Goal: Transaction & Acquisition: Download file/media

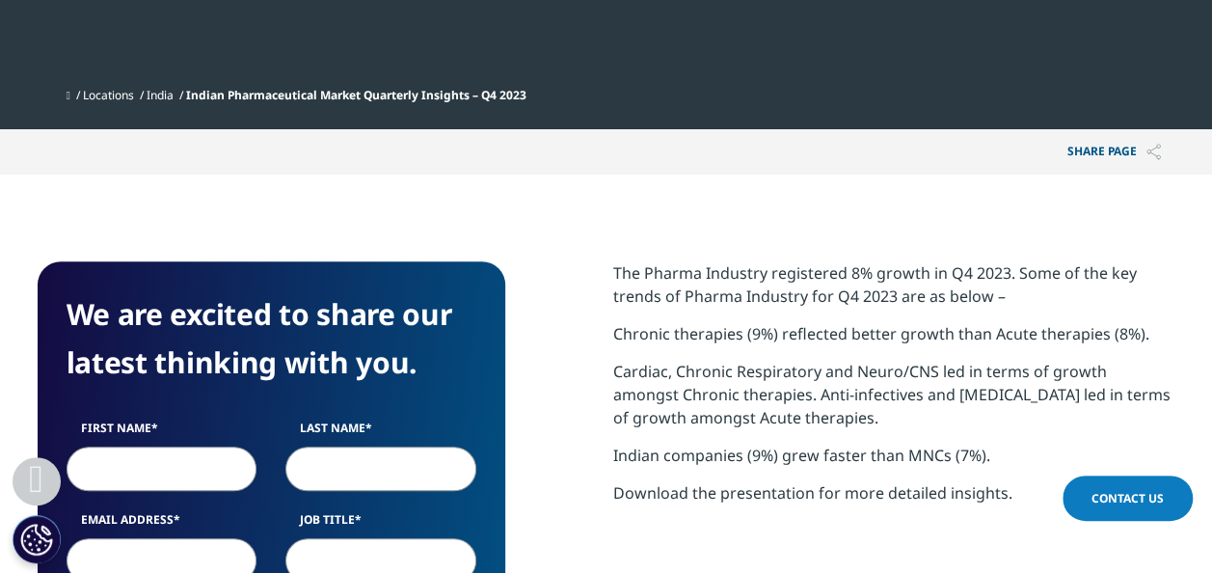
scroll to position [604, 0]
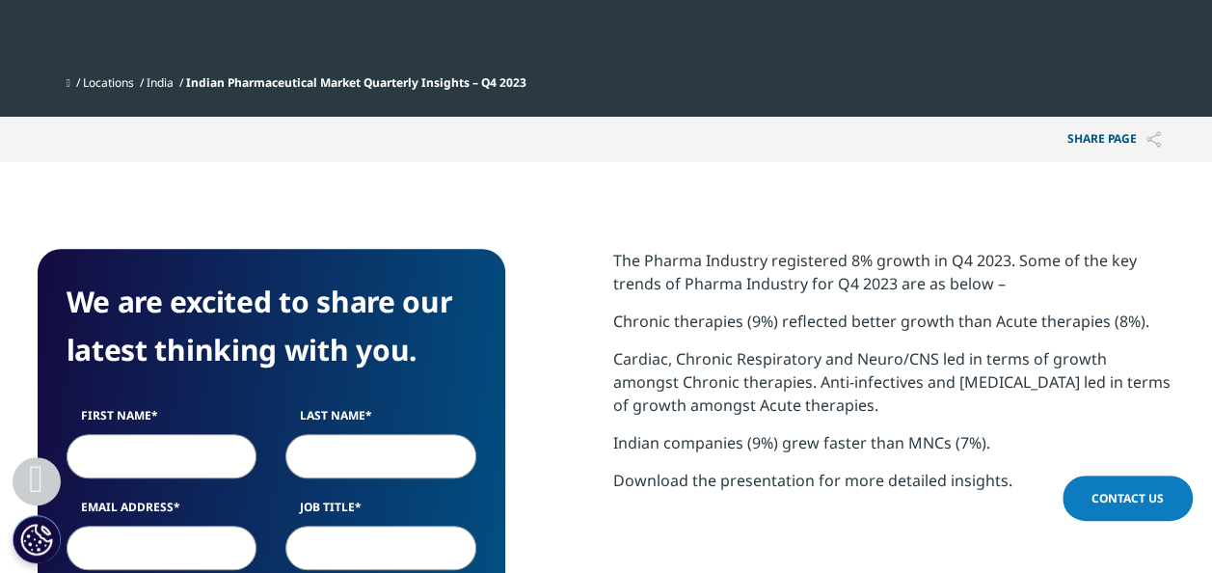
click at [868, 477] on p "Download the presentation for more detailed insights." at bounding box center [894, 487] width 562 height 38
click at [690, 466] on p "Indian companies (9%) grew faster than MNCs (7%)." at bounding box center [894, 450] width 562 height 38
drag, startPoint x: 690, startPoint y: 466, endPoint x: 652, endPoint y: 511, distance: 59.5
click at [652, 511] on section "The Pharma Industry registered 8% growth in Q4 2023. Some of the key trends of …" at bounding box center [894, 402] width 562 height 306
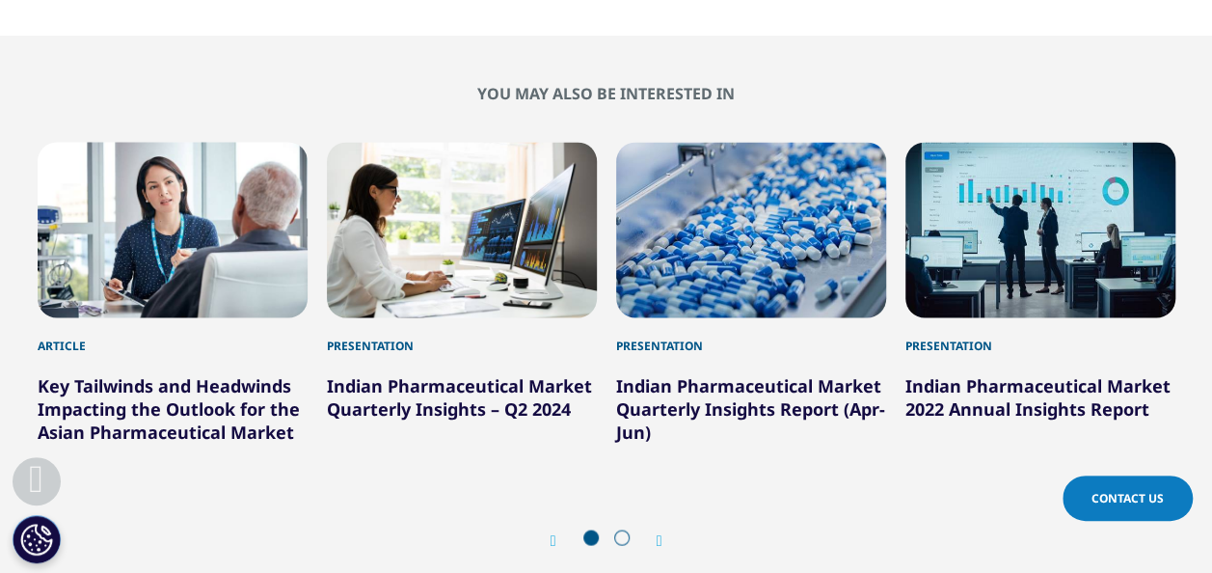
scroll to position [1651, 0]
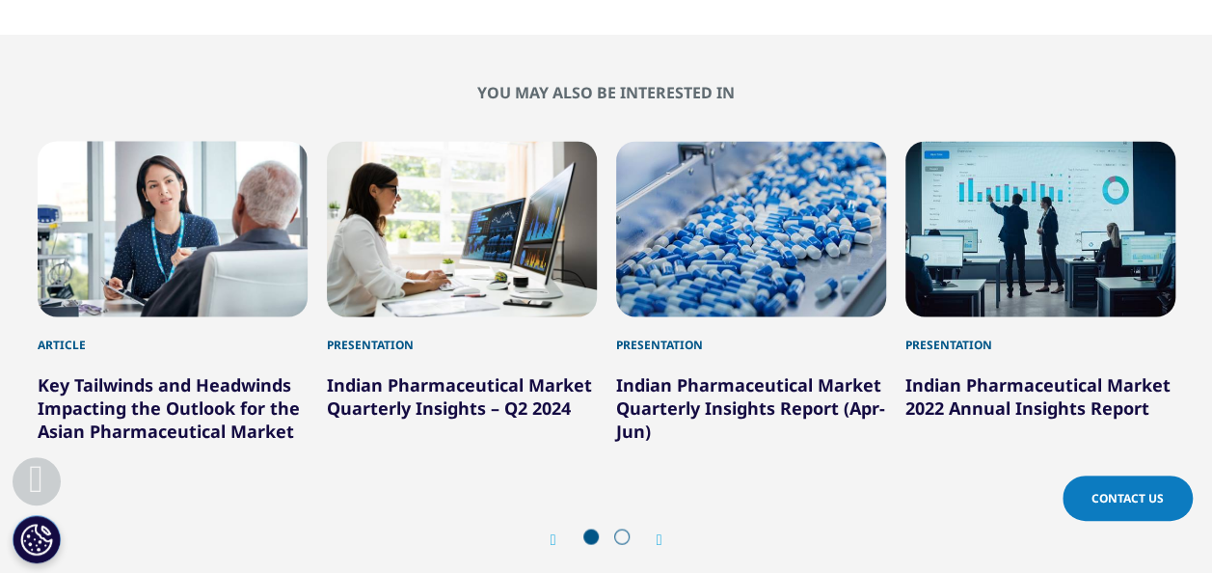
click at [692, 387] on link "Indian Pharmaceutical Market Quarterly Insights Report (Apr-Jun)" at bounding box center [750, 406] width 269 height 69
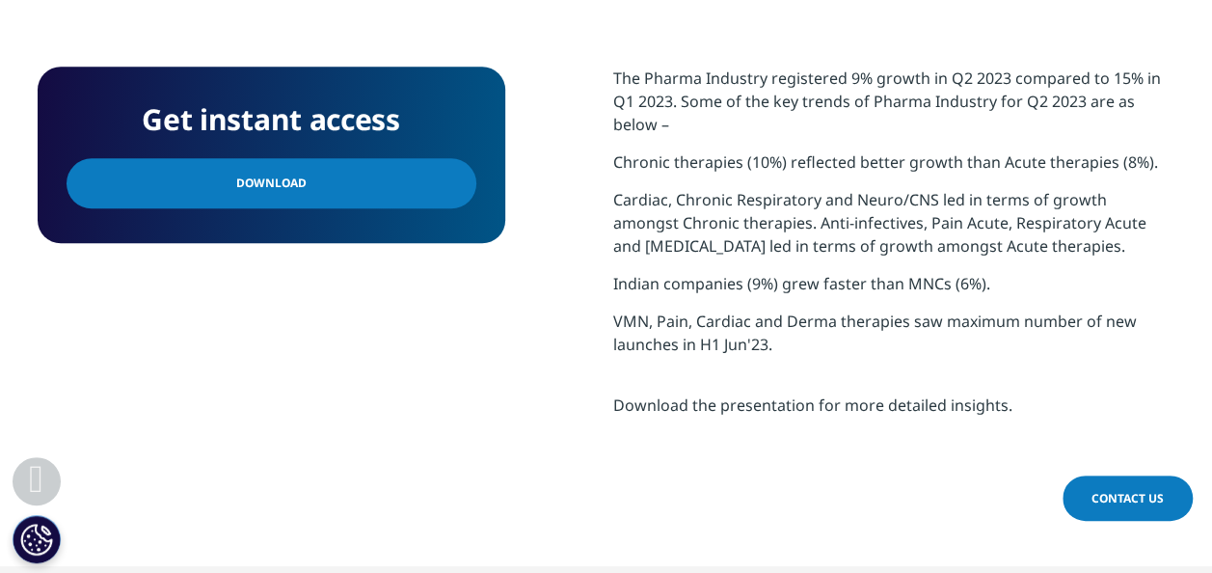
scroll to position [860, 0]
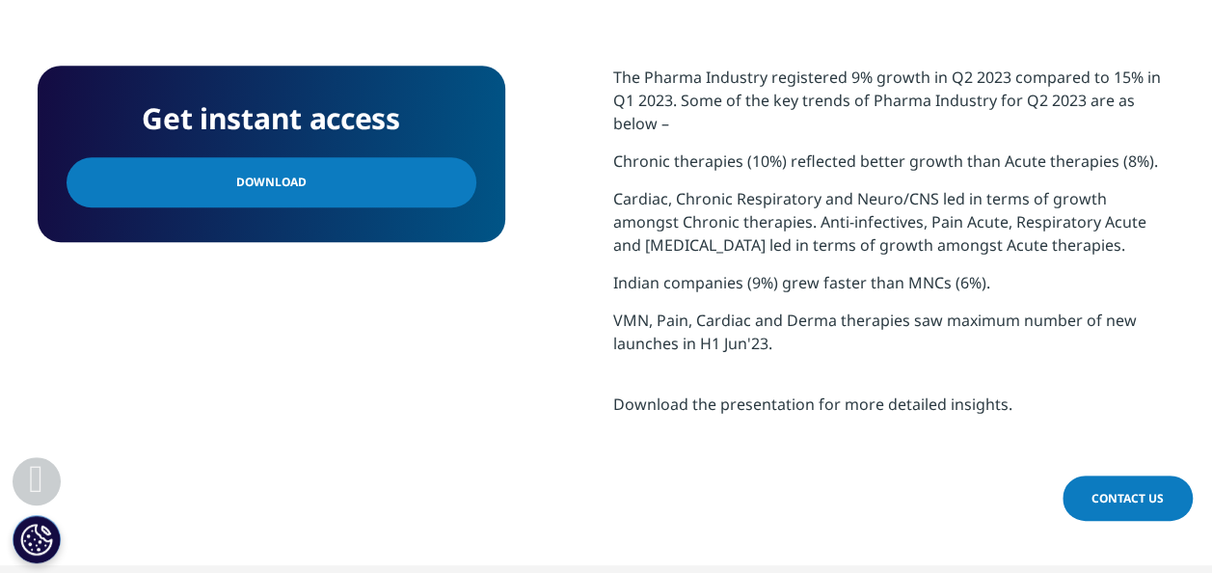
click at [428, 181] on link "Download" at bounding box center [272, 182] width 410 height 50
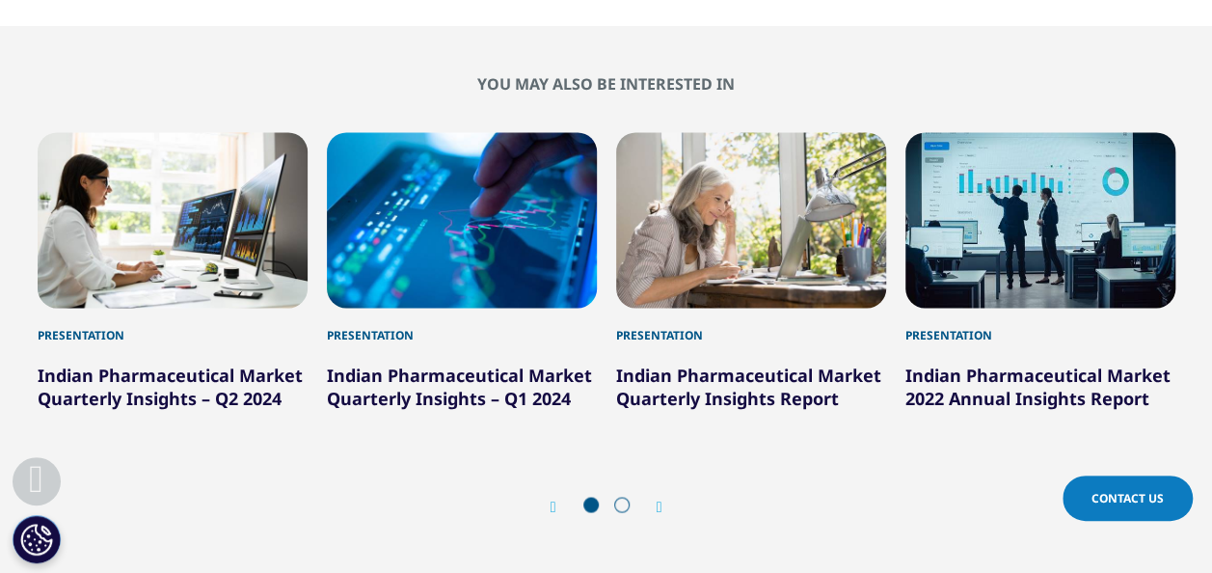
scroll to position [1400, 0]
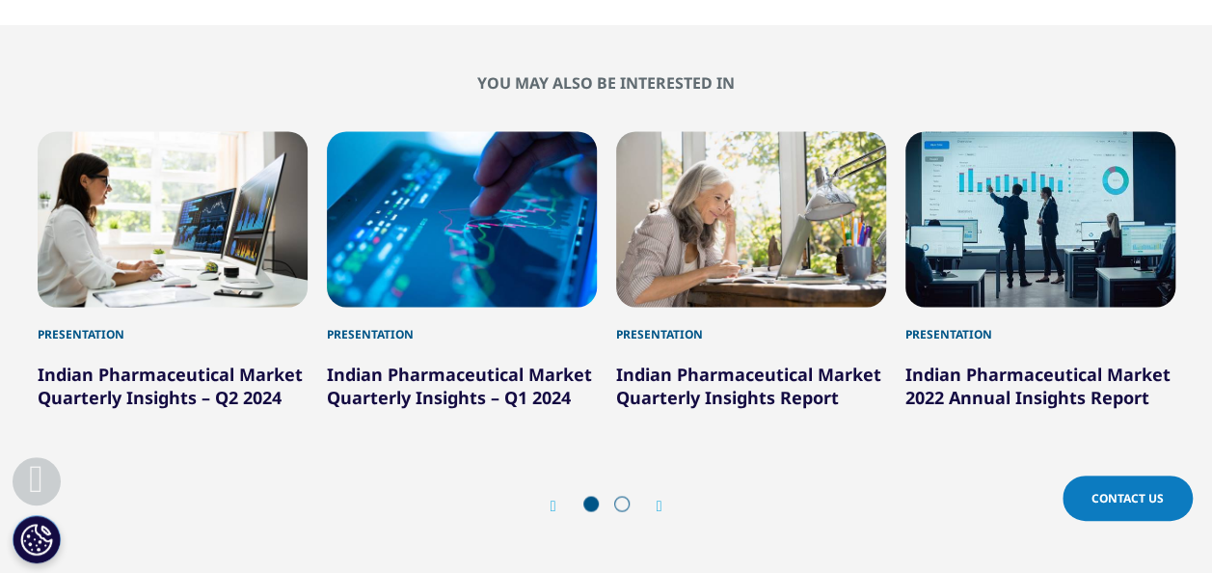
click at [685, 380] on link "Indian Pharmaceutical Market Quarterly Insights Report" at bounding box center [748, 385] width 265 height 46
click at [748, 233] on div "3 / 6" at bounding box center [751, 218] width 270 height 175
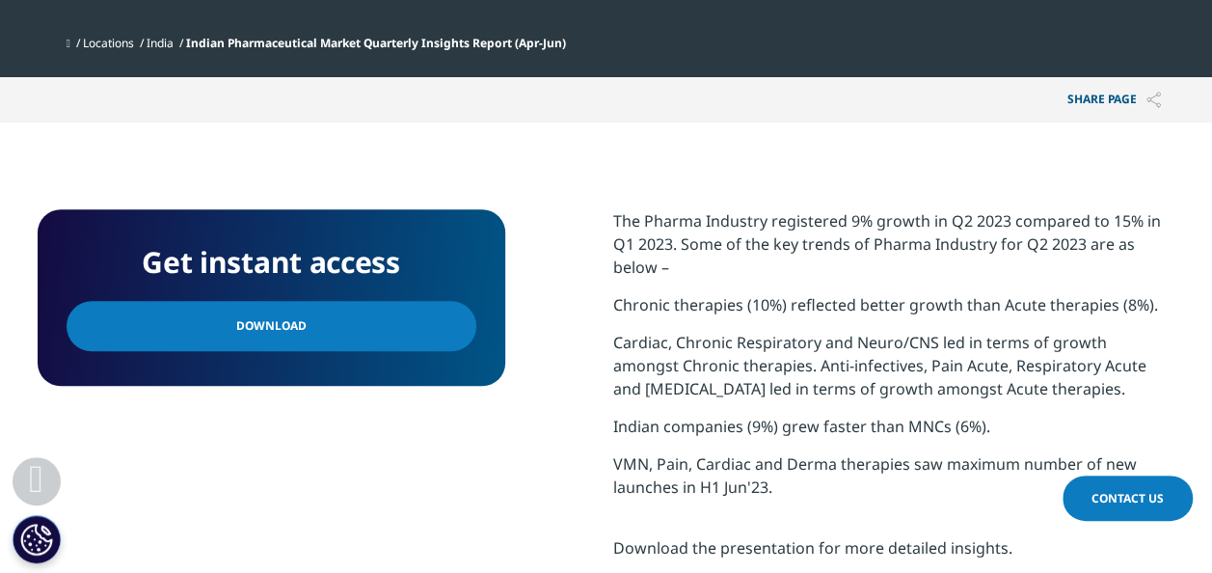
scroll to position [713, 0]
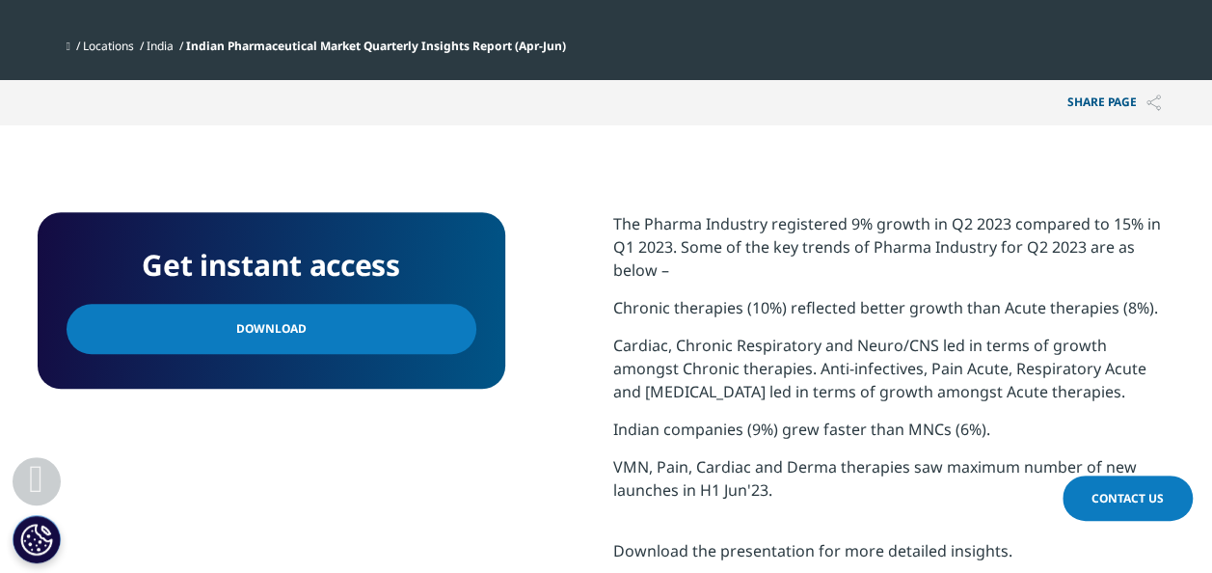
drag, startPoint x: 446, startPoint y: 328, endPoint x: 382, endPoint y: 236, distance: 112.1
click at [446, 328] on link "Download" at bounding box center [272, 329] width 410 height 50
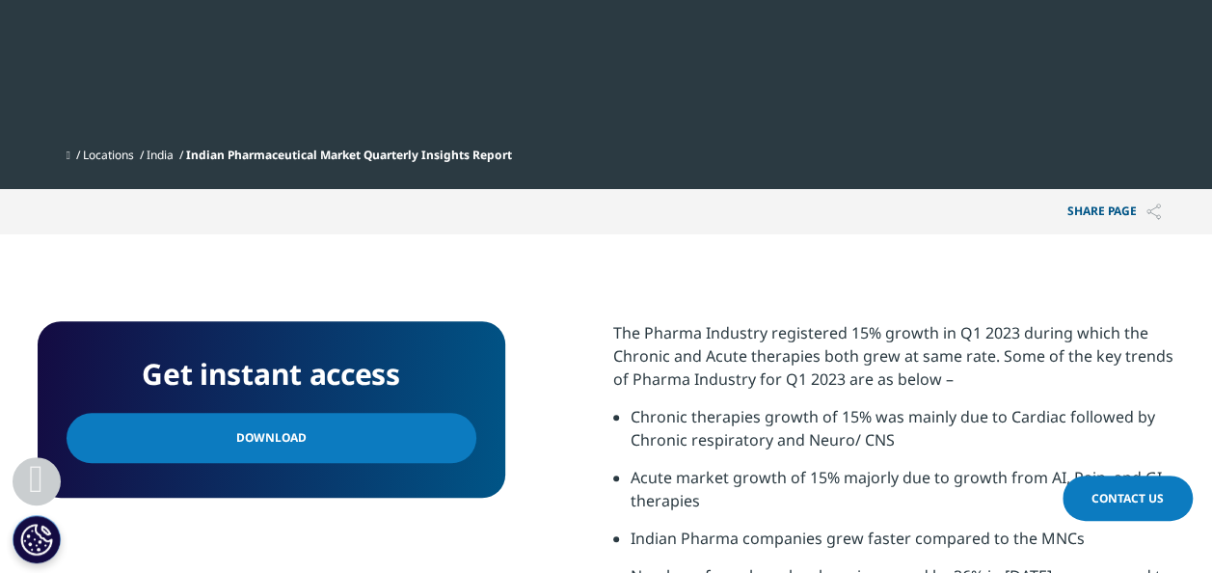
scroll to position [559, 0]
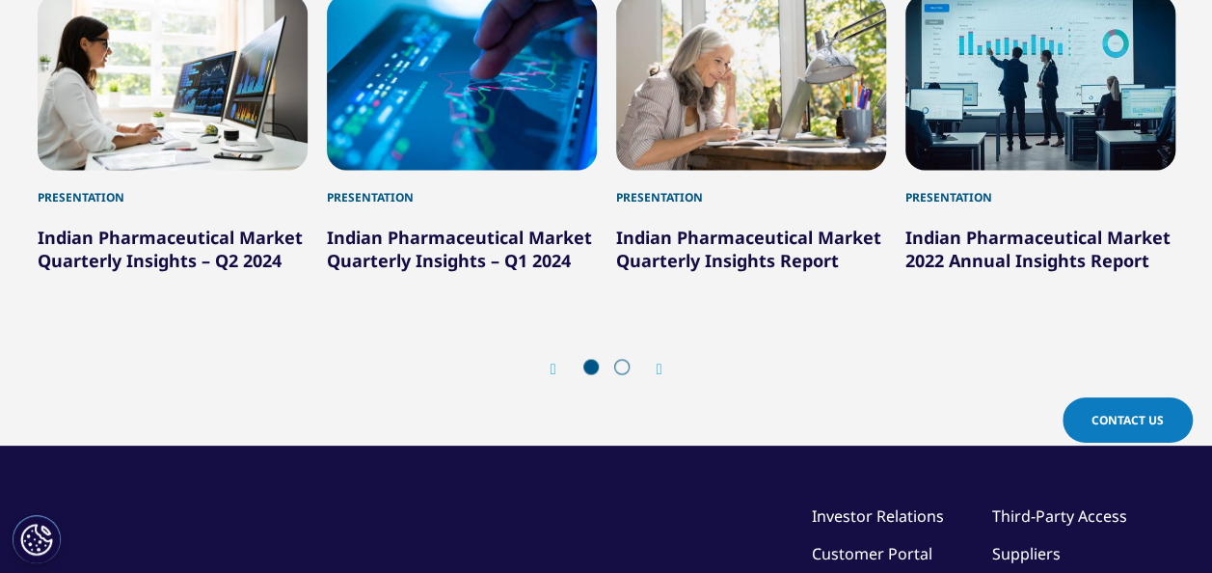
click at [657, 359] on div "Prev Next" at bounding box center [606, 368] width 112 height 19
